Goal: Check status: Check status

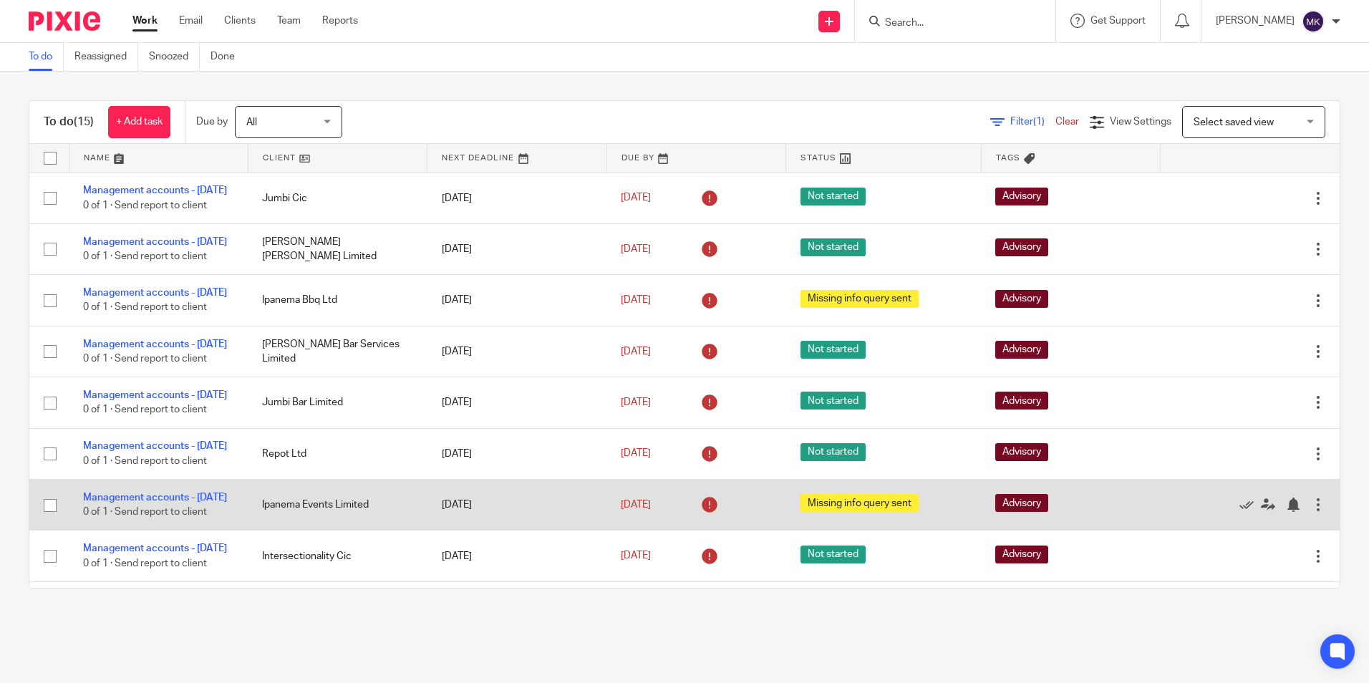
click at [860, 512] on span "Missing info query sent" at bounding box center [859, 503] width 118 height 18
click at [160, 503] on link "Management accounts - [DATE]" at bounding box center [155, 498] width 144 height 10
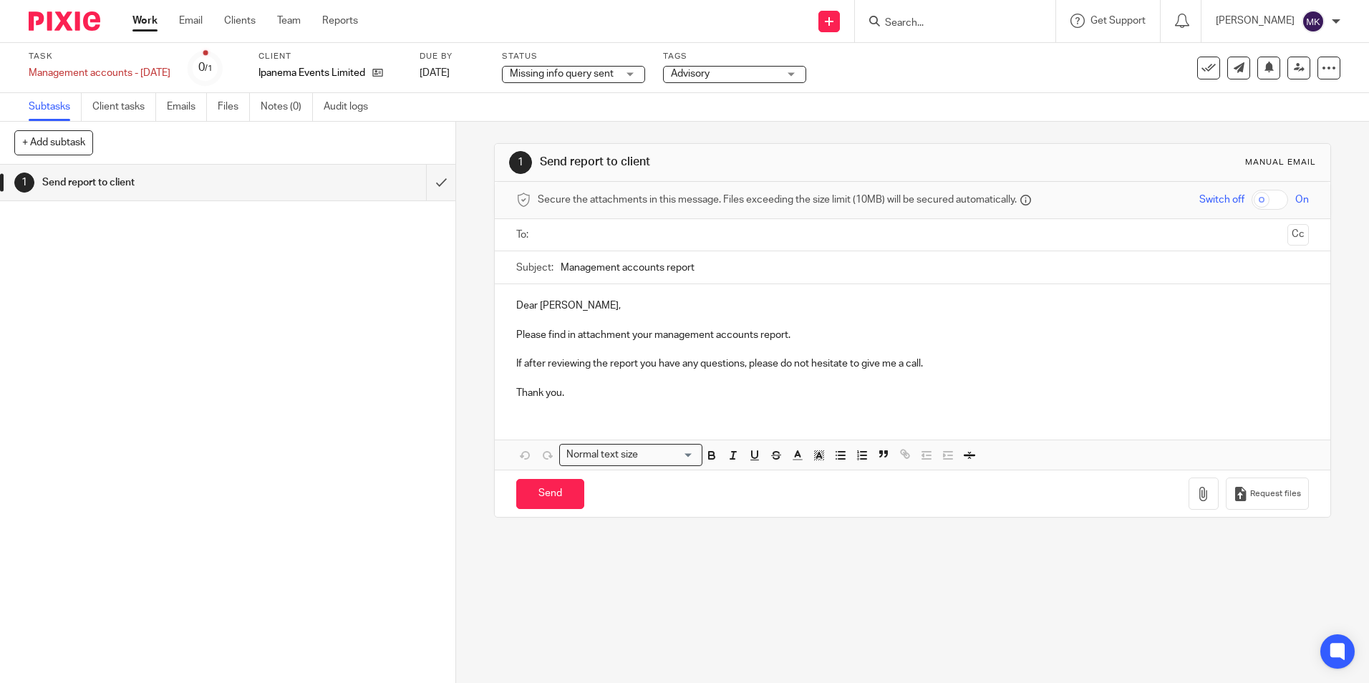
click at [631, 68] on div "Missing info query sent Missing info query sent" at bounding box center [573, 74] width 143 height 17
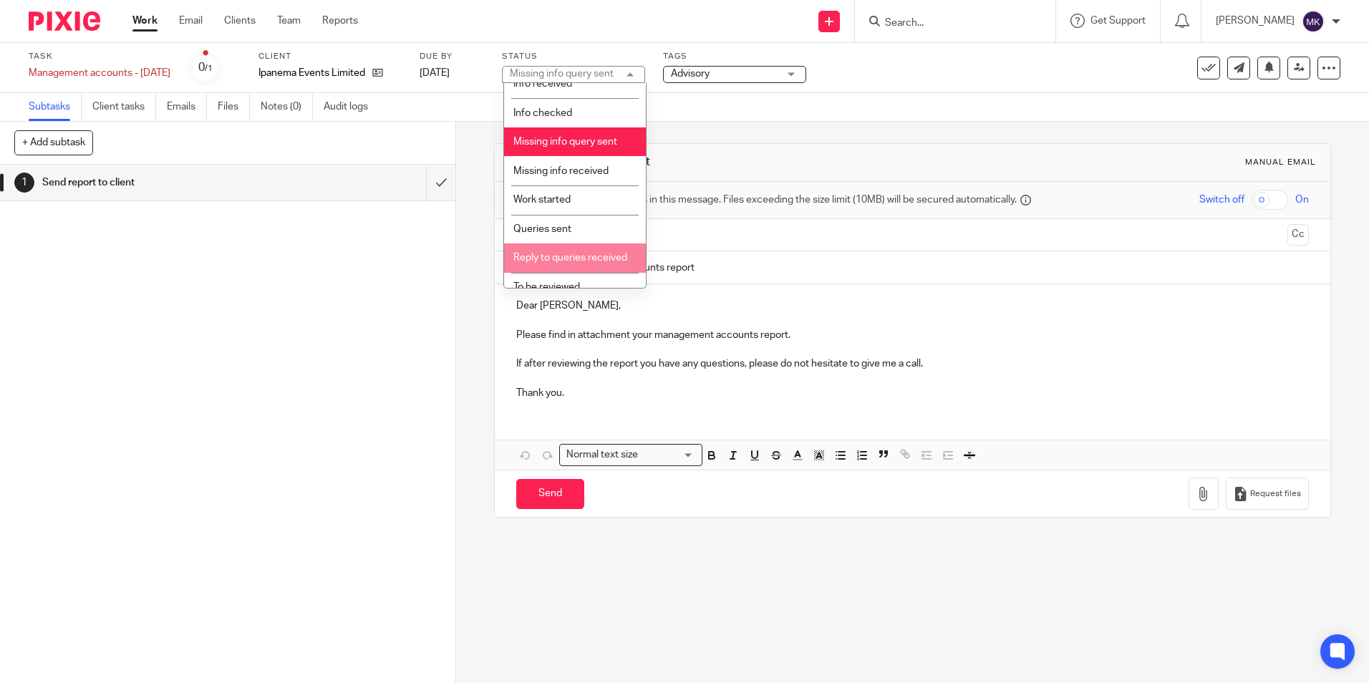
scroll to position [143, 0]
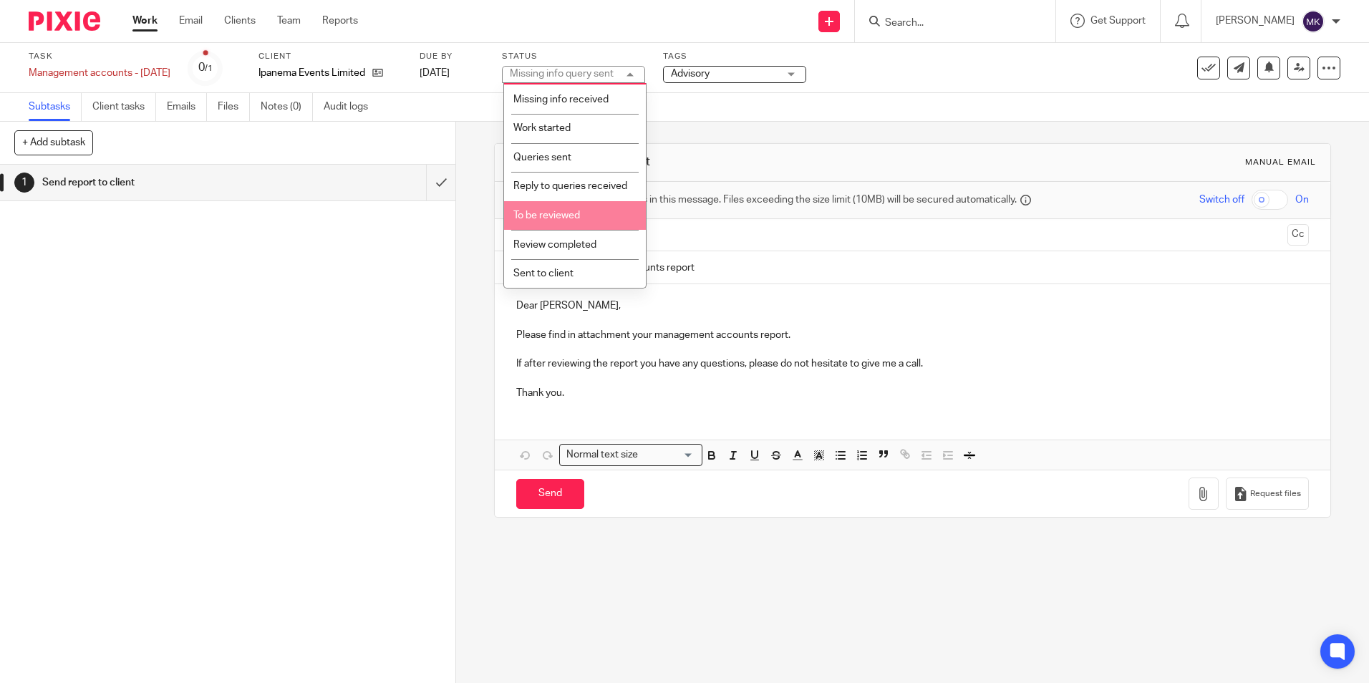
click at [596, 231] on li "To be reviewed" at bounding box center [575, 215] width 142 height 29
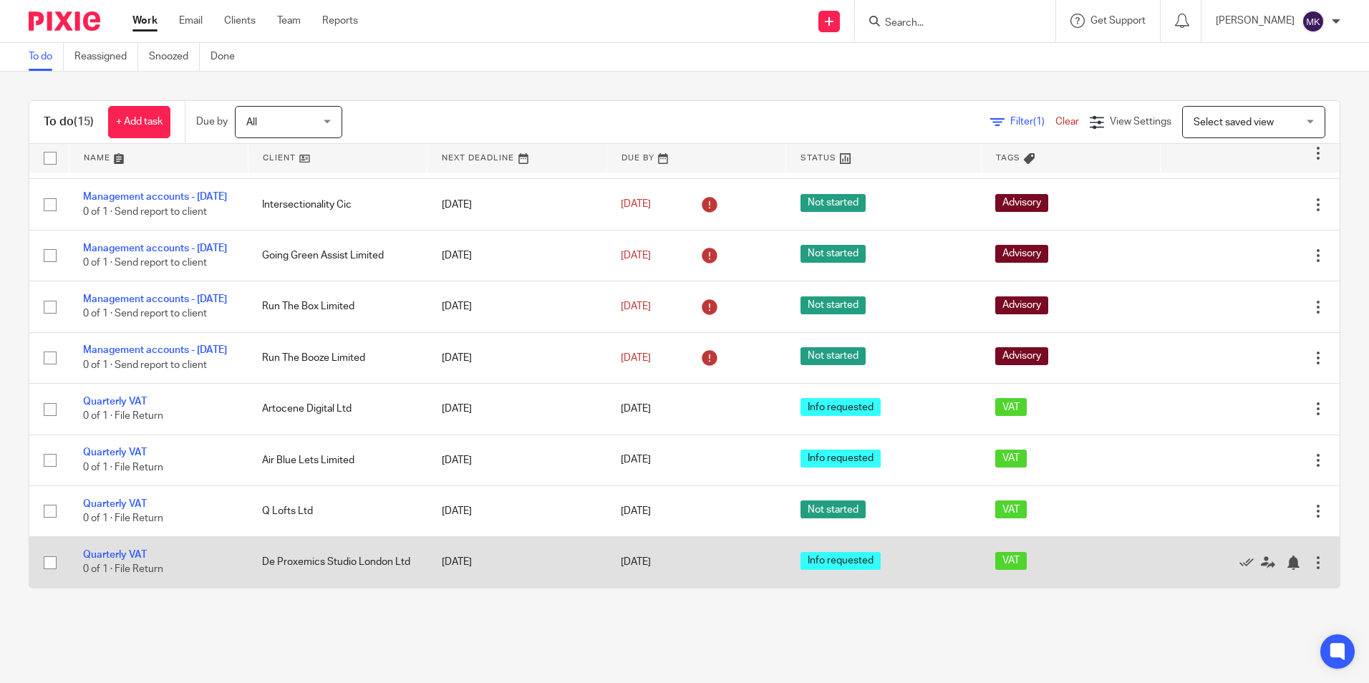
scroll to position [436, 0]
